Goal: Transaction & Acquisition: Purchase product/service

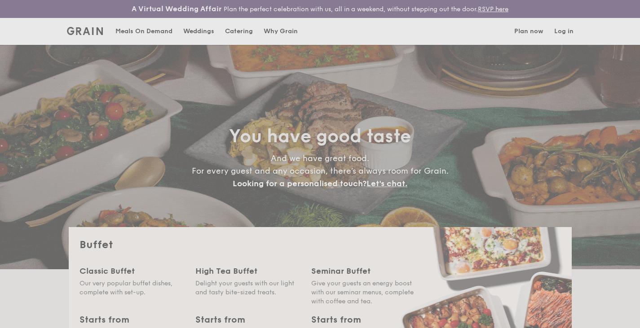
select select
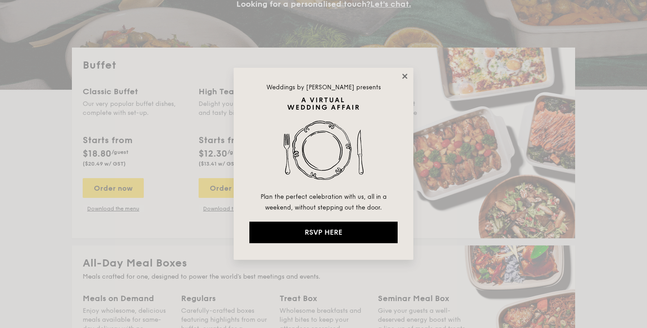
click at [404, 76] on icon at bounding box center [404, 76] width 5 height 5
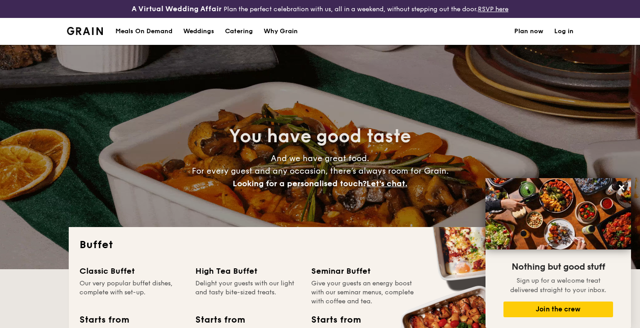
click at [242, 31] on h1 "Catering" at bounding box center [239, 31] width 28 height 27
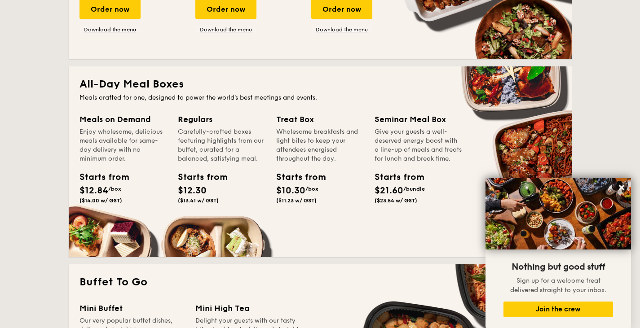
scroll to position [359, 0]
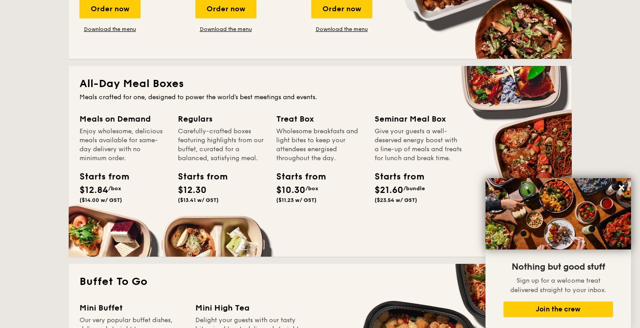
click at [235, 176] on div "Starts from $12.30 ($13.41 w/ GST)" at bounding box center [221, 188] width 95 height 37
click at [208, 177] on div "Starts from" at bounding box center [198, 176] width 40 height 13
click at [119, 87] on h2 "All-Day Meal Boxes" at bounding box center [321, 84] width 482 height 14
click at [180, 115] on div "Regulars" at bounding box center [222, 119] width 88 height 13
click at [213, 120] on div "Regulars" at bounding box center [222, 119] width 88 height 13
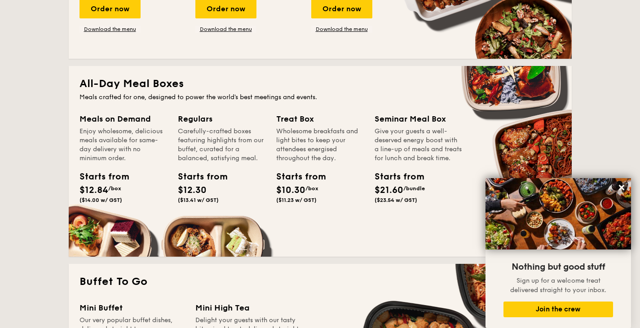
click at [184, 235] on div "Meals on Demand Enjoy wholesome, delicious meals available for same-day deliver…" at bounding box center [321, 179] width 482 height 133
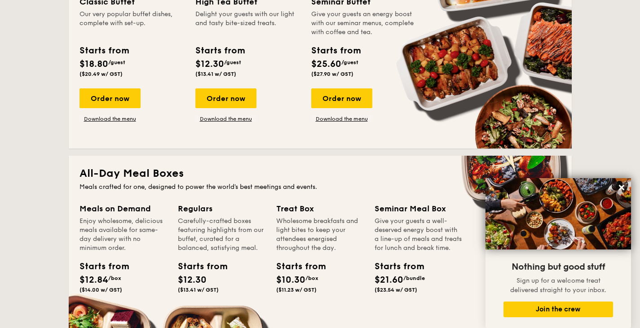
scroll to position [0, 0]
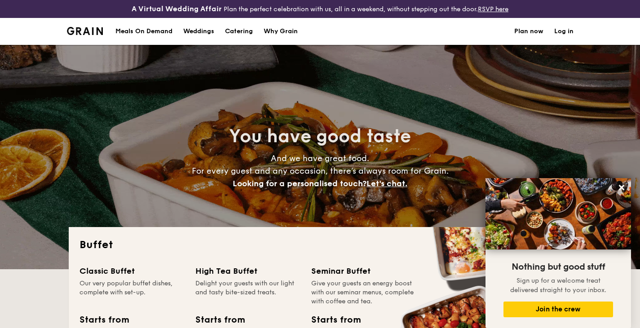
click at [523, 31] on link "Plan now" at bounding box center [528, 31] width 29 height 27
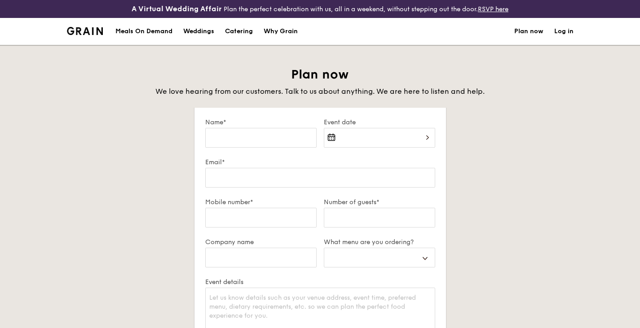
select select
click at [233, 33] on div "Catering" at bounding box center [239, 31] width 28 height 27
select select
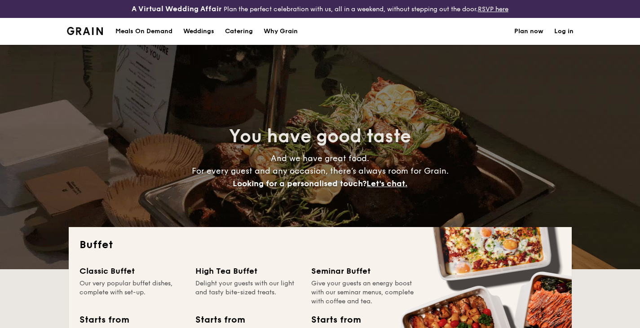
click at [139, 28] on div "Meals On Demand" at bounding box center [143, 31] width 57 height 27
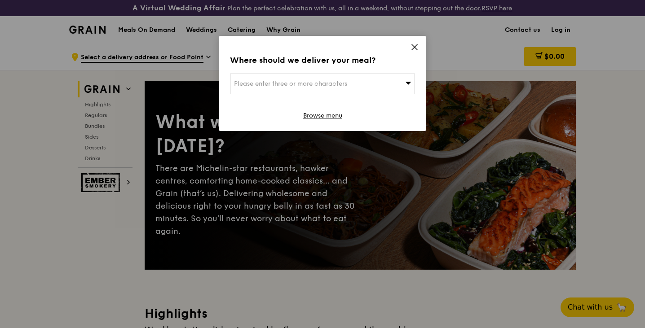
click at [401, 82] on div "Please enter three or more characters" at bounding box center [322, 84] width 185 height 21
type input "[PERSON_NAME]"
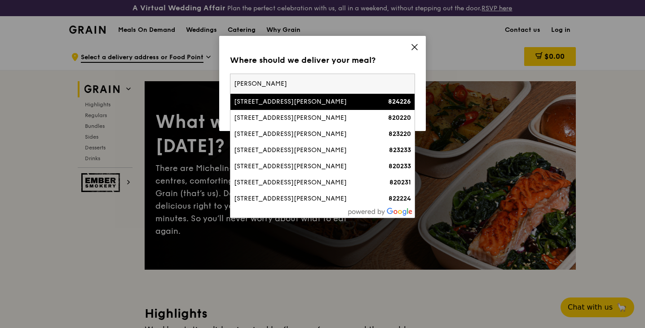
drag, startPoint x: 306, startPoint y: 81, endPoint x: 169, endPoint y: 81, distance: 136.6
click at [169, 81] on div "Where should we deliver your meal? Please enter three or more characters sumang…" at bounding box center [322, 164] width 645 height 328
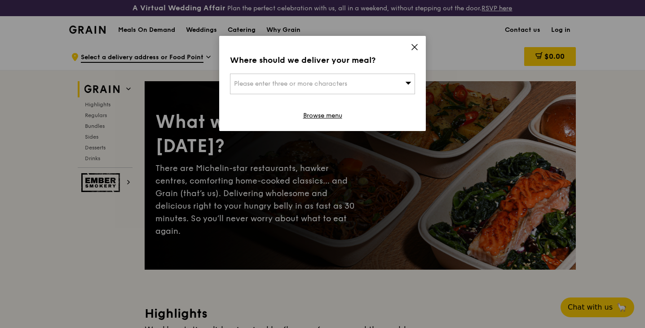
click at [244, 86] on span "Please enter three or more characters" at bounding box center [290, 84] width 113 height 8
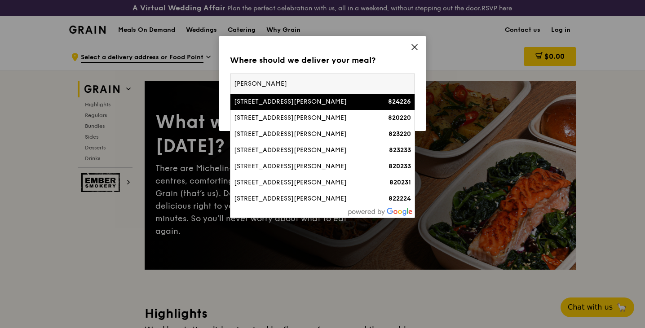
click at [235, 82] on input "sumang lane" at bounding box center [322, 84] width 184 height 20
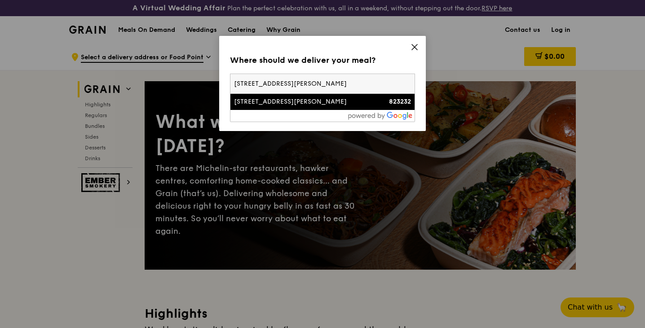
type input "232c sumang lane"
click at [272, 105] on div "[STREET_ADDRESS][PERSON_NAME]" at bounding box center [300, 101] width 133 height 9
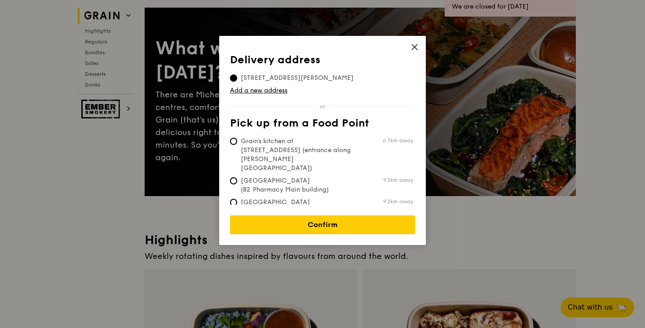
scroll to position [90, 0]
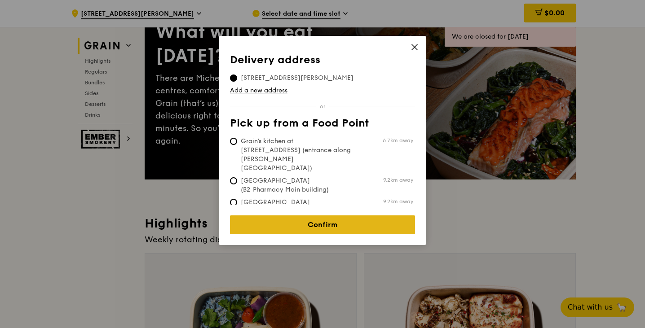
click at [356, 218] on link "Confirm" at bounding box center [322, 225] width 185 height 19
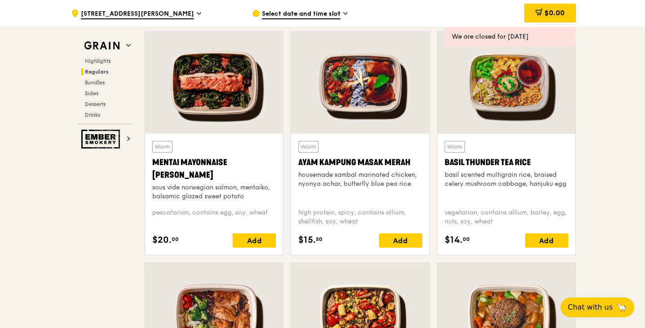
scroll to position [808, 0]
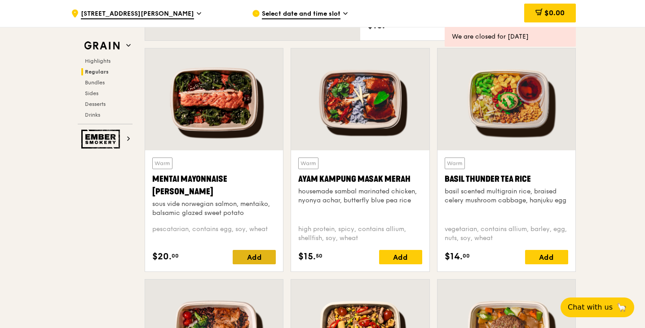
click at [260, 259] on div "Add" at bounding box center [254, 257] width 43 height 14
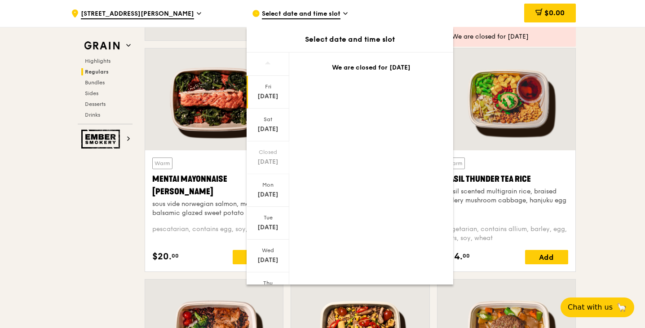
click at [268, 101] on div "Sep 26" at bounding box center [268, 96] width 40 height 9
click at [270, 94] on div "Sep 26" at bounding box center [268, 96] width 40 height 9
click at [273, 127] on div "Sep 27" at bounding box center [268, 129] width 40 height 9
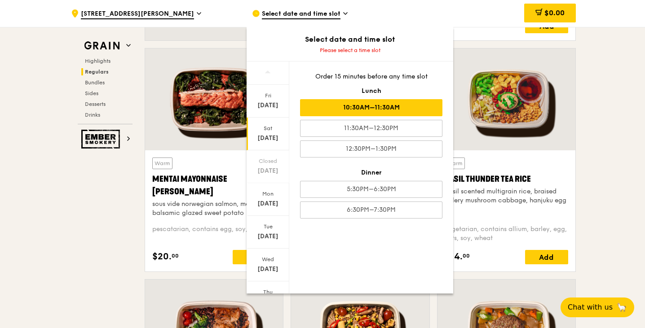
click at [384, 106] on div "10:30AM–11:30AM" at bounding box center [371, 107] width 142 height 17
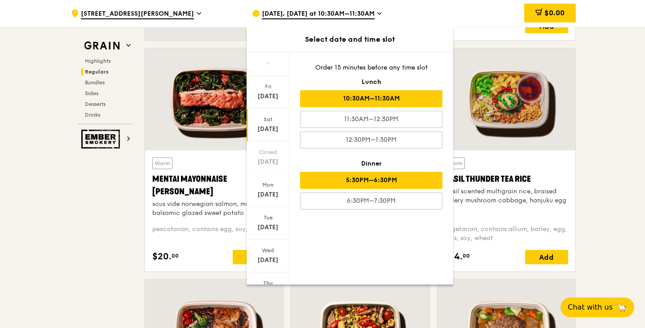
click at [403, 175] on div "5:30PM–6:30PM" at bounding box center [371, 180] width 142 height 17
click at [397, 100] on div "10:30AM–11:30AM" at bounding box center [371, 98] width 142 height 17
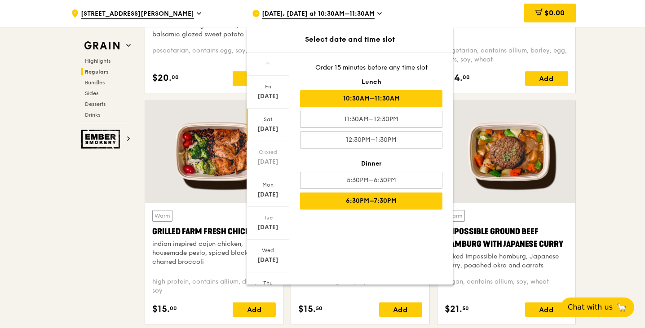
scroll to position [988, 0]
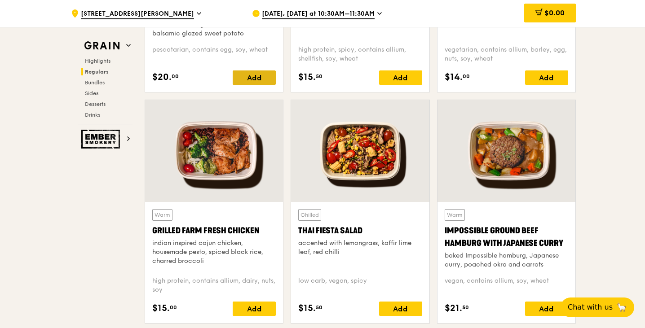
click at [267, 81] on div "Add" at bounding box center [254, 78] width 43 height 14
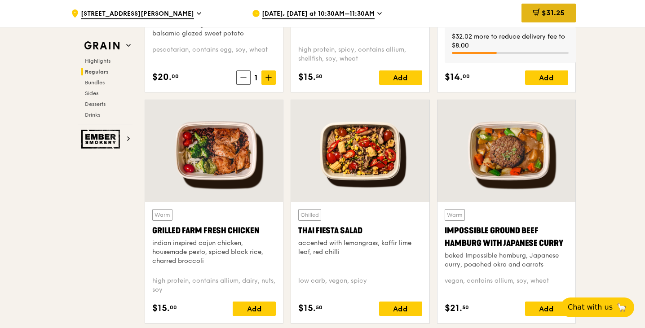
click at [562, 14] on span "$31.25" at bounding box center [553, 13] width 23 height 9
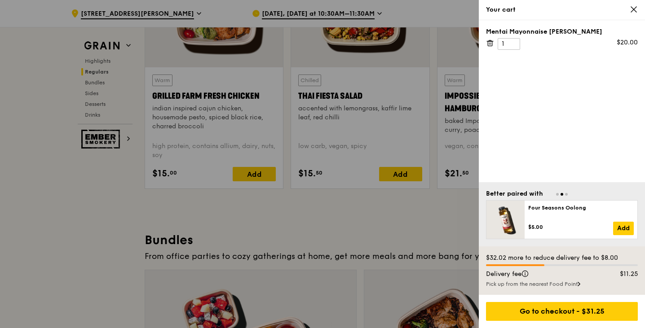
scroll to position [1123, 0]
click at [100, 213] on div at bounding box center [322, 164] width 645 height 328
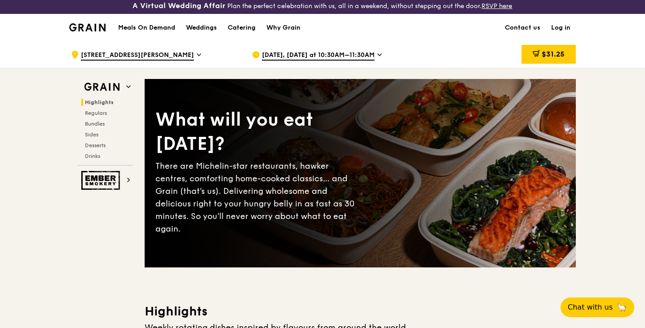
scroll to position [0, 0]
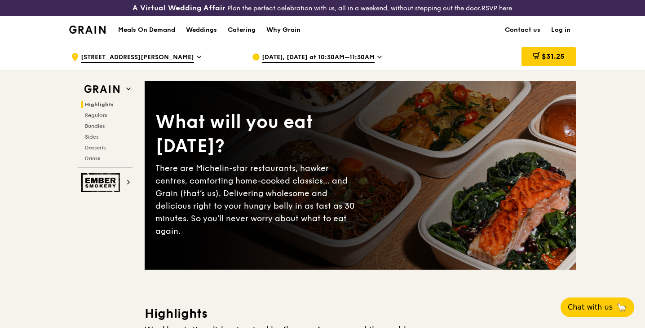
click at [565, 29] on link "Log in" at bounding box center [561, 30] width 30 height 27
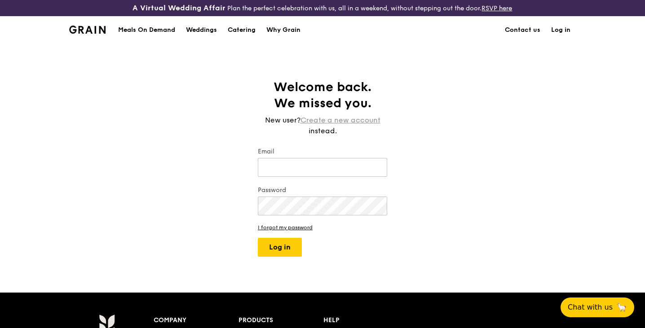
click at [335, 123] on link "Create a new account" at bounding box center [341, 120] width 80 height 11
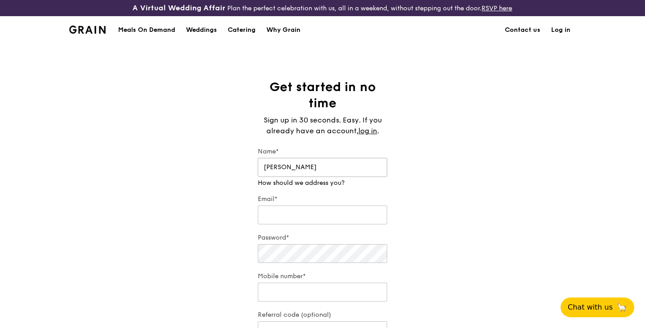
type input "Eric"
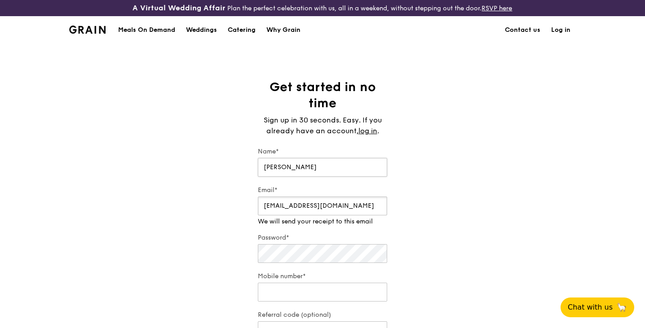
type input "erictankw85@gmail.com"
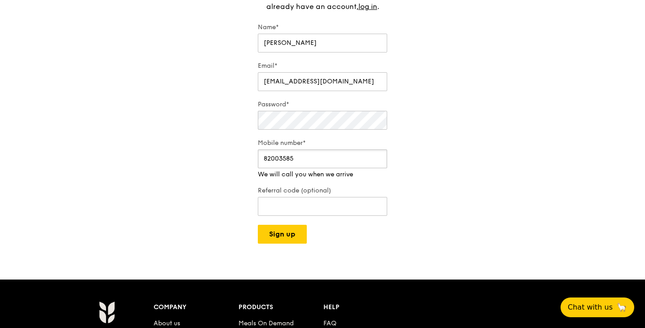
scroll to position [135, 0]
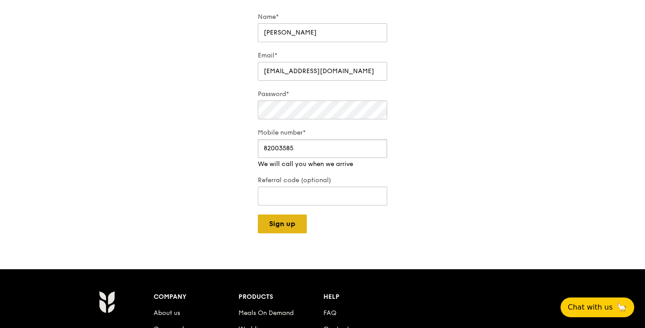
type input "82003585"
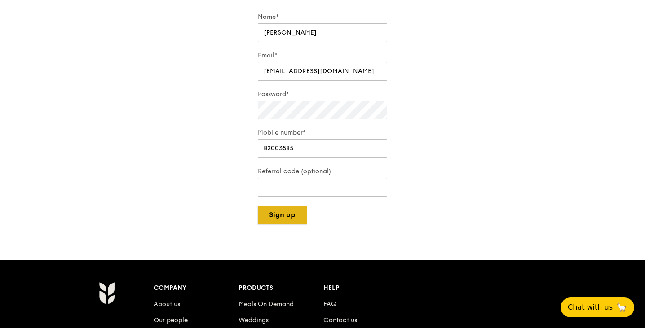
click at [292, 225] on div "A Virtual Wedding Affair Plan the perfect celebration with us, all in a weekend…" at bounding box center [322, 195] width 645 height 661
click at [292, 219] on button "Sign up" at bounding box center [282, 215] width 49 height 19
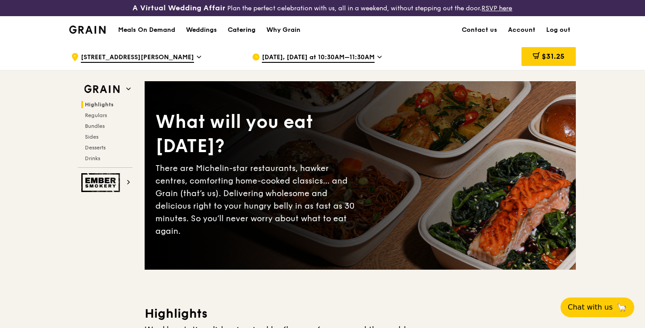
click at [238, 30] on div "Catering" at bounding box center [242, 30] width 28 height 27
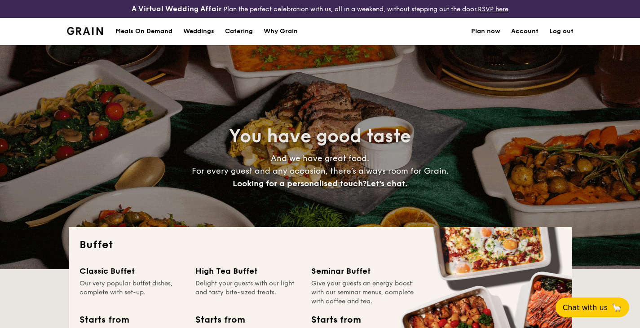
select select
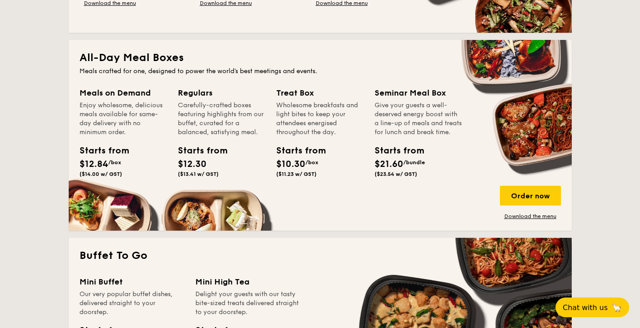
scroll to position [359, 0]
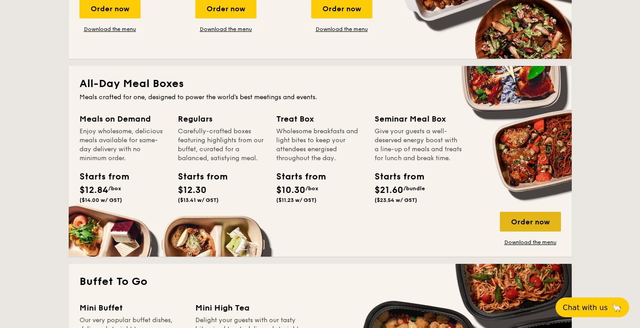
click at [524, 226] on div "Order now" at bounding box center [530, 222] width 61 height 20
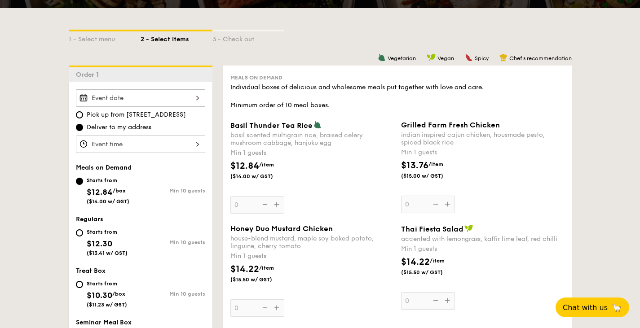
scroll to position [225, 0]
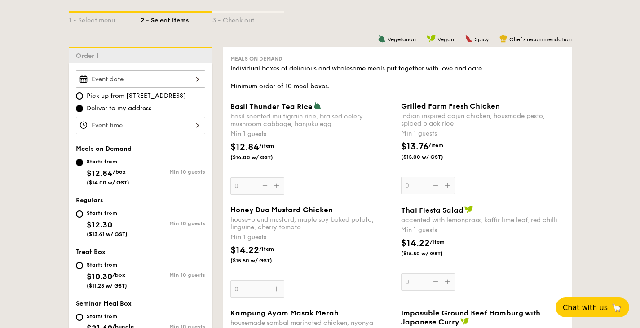
click at [194, 81] on div at bounding box center [140, 80] width 129 height 18
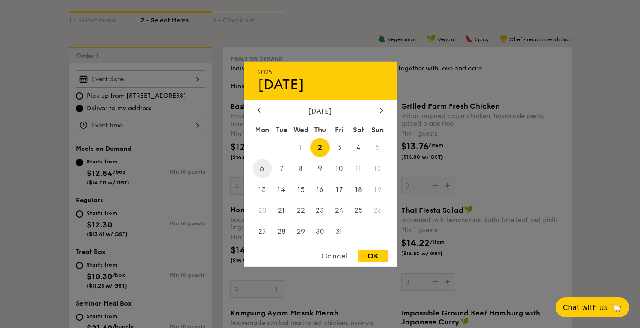
click at [263, 173] on span "6" at bounding box center [262, 168] width 19 height 19
click at [404, 183] on div at bounding box center [320, 164] width 640 height 328
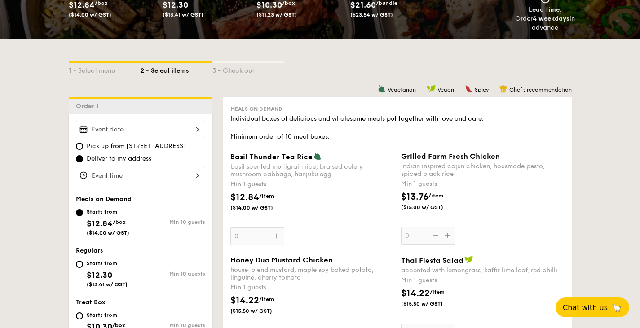
scroll to position [90, 0]
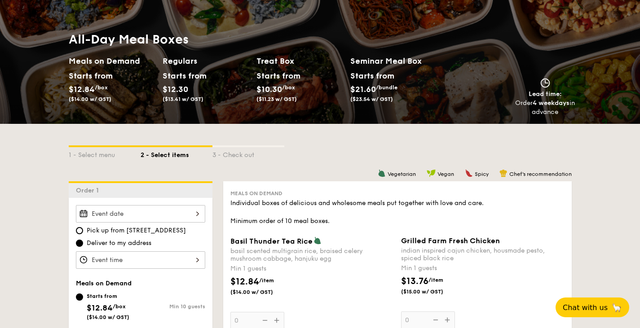
select select
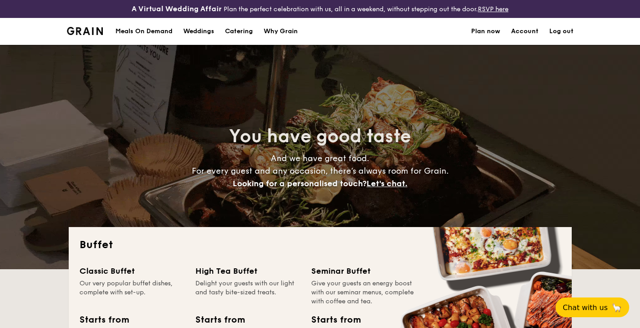
click at [244, 31] on h1 "Catering" at bounding box center [239, 31] width 28 height 27
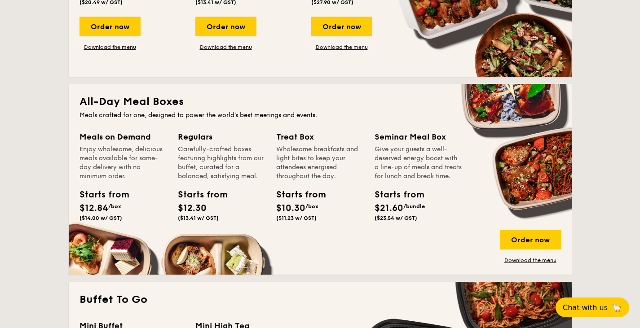
scroll to position [359, 0]
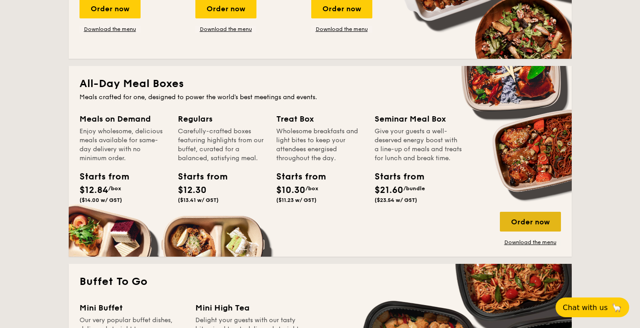
click at [526, 224] on div "Order now" at bounding box center [530, 222] width 61 height 20
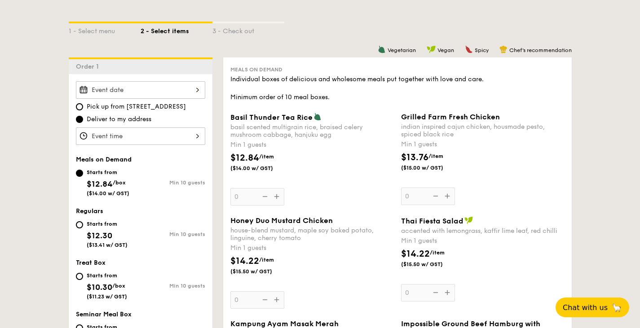
scroll to position [225, 0]
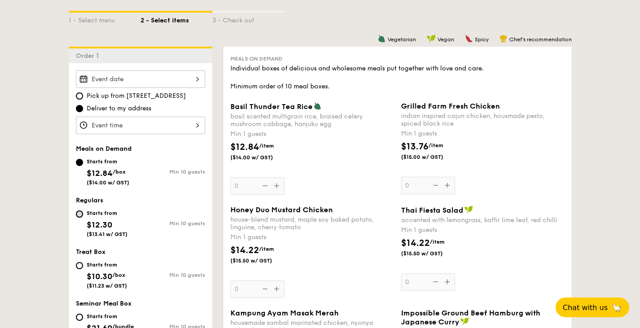
click at [79, 212] on input "Starts from $12.30 ($13.41 w/ GST) Min 10 guests" at bounding box center [79, 214] width 7 height 7
radio input "true"
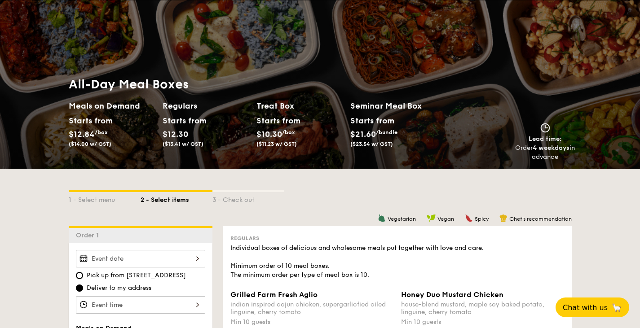
scroll to position [0, 0]
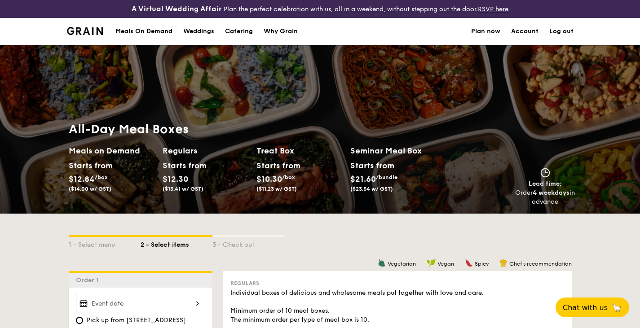
click at [485, 31] on link "Plan now" at bounding box center [485, 31] width 29 height 27
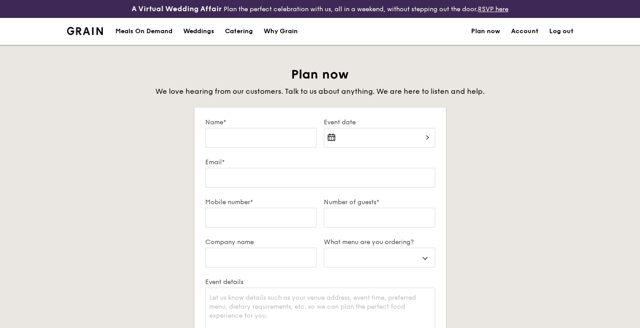
select select
click at [140, 31] on div "Meals On Demand" at bounding box center [143, 31] width 57 height 27
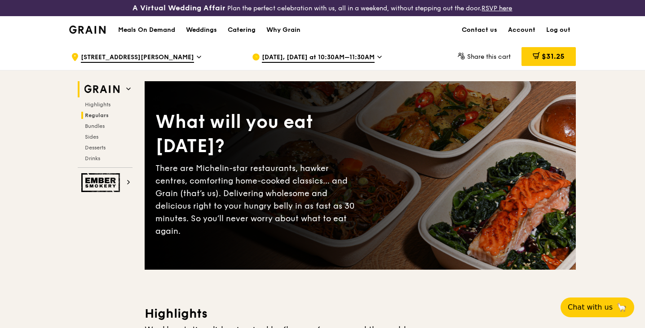
click at [103, 117] on span "Regulars" at bounding box center [97, 115] width 24 height 6
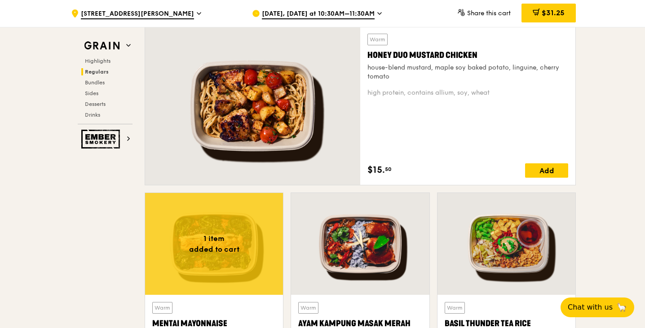
scroll to position [661, 0]
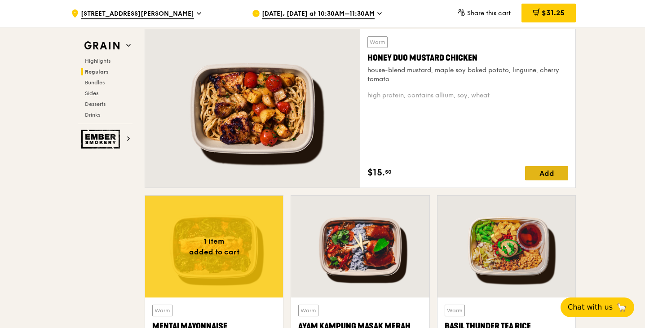
click at [550, 172] on div "Add" at bounding box center [546, 173] width 43 height 14
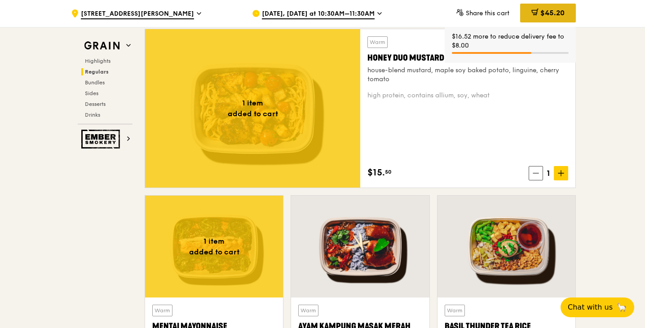
click at [551, 17] on span "$45.20" at bounding box center [552, 13] width 24 height 9
